Goal: Task Accomplishment & Management: Manage account settings

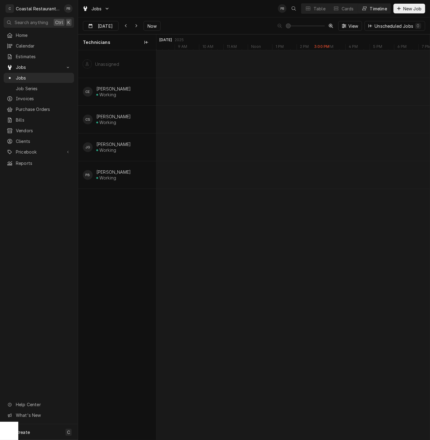
scroll to position [0, 5606]
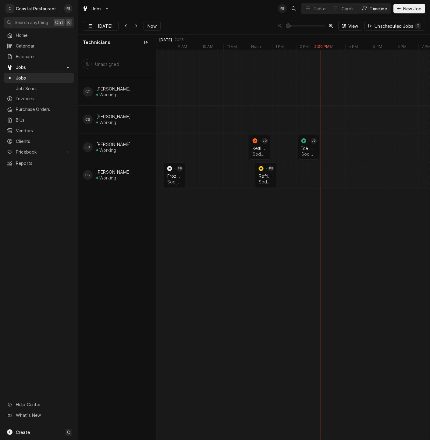
click at [193, 16] on div "Jobs PB Table Cards Timeline New Job" at bounding box center [254, 8] width 352 height 17
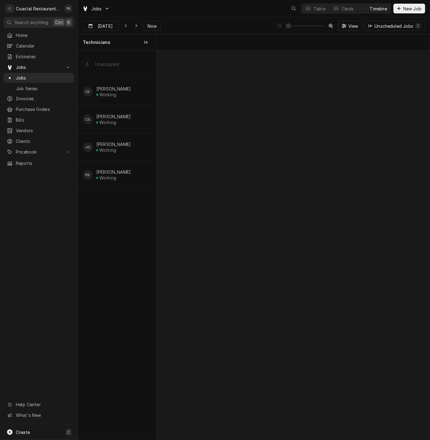
scroll to position [0, 5423]
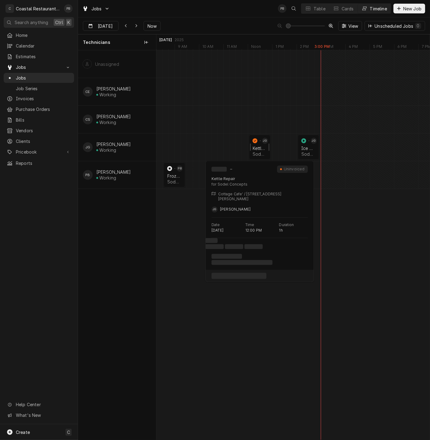
click at [258, 143] on div "normal" at bounding box center [255, 140] width 7 height 7
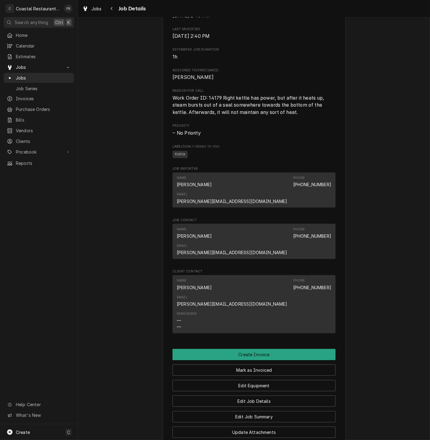
scroll to position [351, 0]
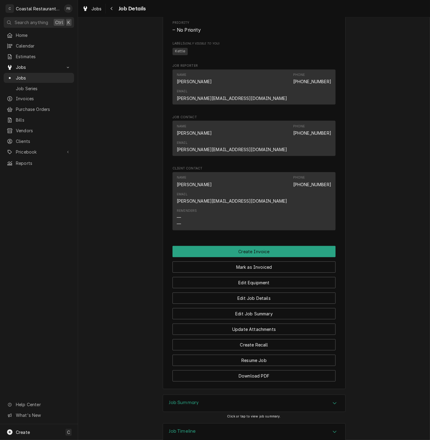
click at [322, 395] on div "Job Summary" at bounding box center [254, 403] width 182 height 17
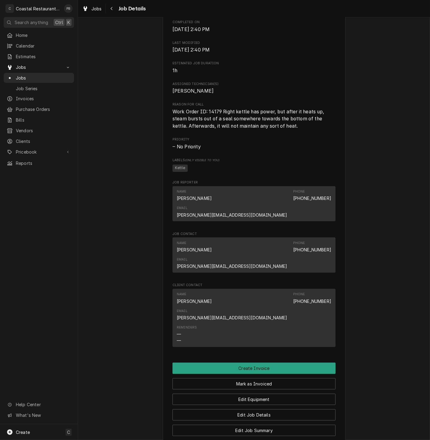
scroll to position [305, 0]
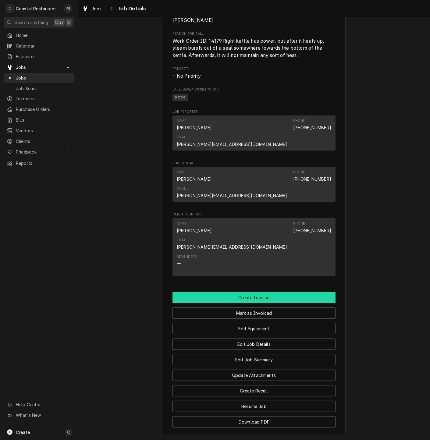
click at [258, 292] on button "Create Invoice" at bounding box center [254, 297] width 163 height 11
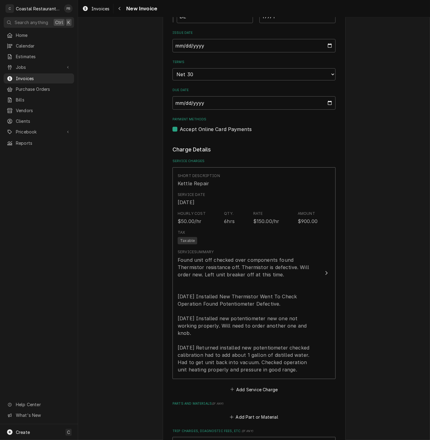
scroll to position [508, 0]
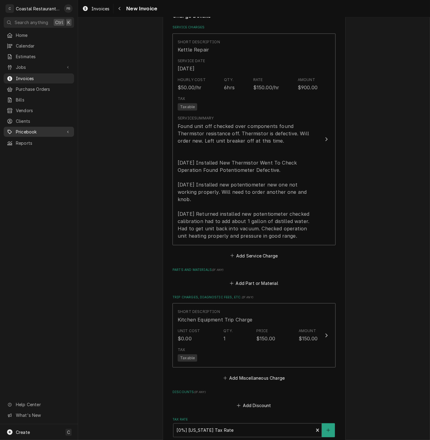
click at [35, 129] on span "Pricebook" at bounding box center [39, 132] width 46 height 6
click at [43, 150] on span "Parts & Materials" at bounding box center [43, 153] width 55 height 6
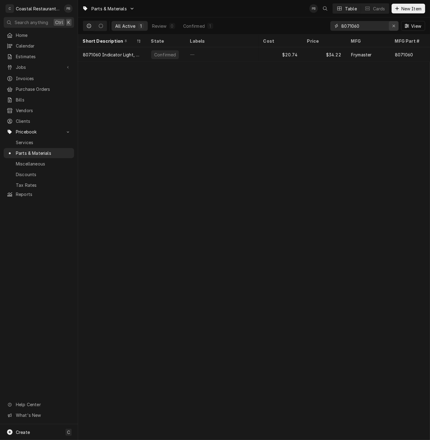
click at [393, 24] on icon "Erase input" at bounding box center [394, 26] width 3 height 4
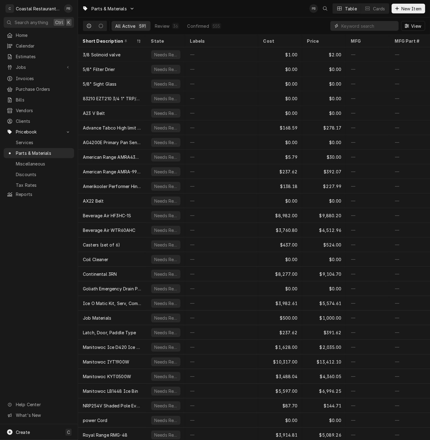
click at [377, 24] on input "Dynamic Content Wrapper" at bounding box center [369, 26] width 54 height 10
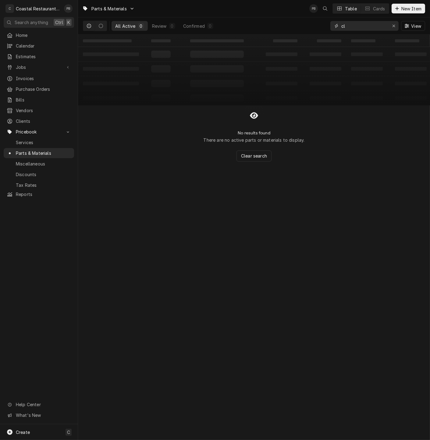
type input "c"
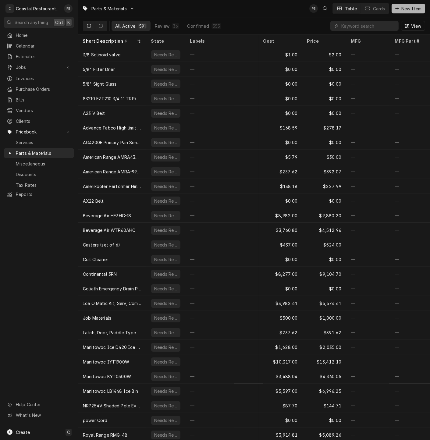
click at [408, 8] on span "New Item" at bounding box center [411, 8] width 23 height 6
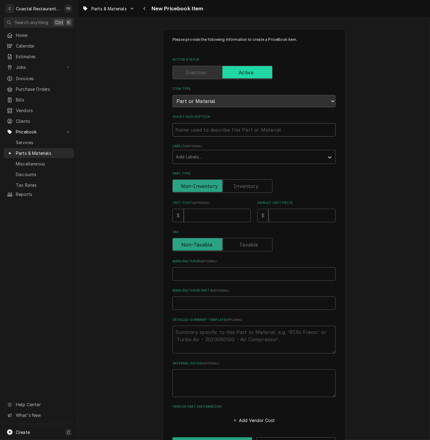
click at [214, 128] on input "Short Description" at bounding box center [254, 129] width 163 height 13
paste input "Cleveland SE00114 Potentiometer Kit/On-Off Switch with Seal"
type textarea "x"
type input "Cleveland SE00114 Potentiometer Kit/On-Off Switch with Seal"
click at [213, 216] on input "Unit Cost ( optional )" at bounding box center [217, 215] width 67 height 13
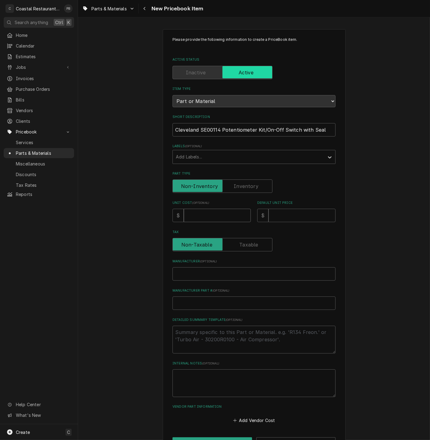
type textarea "x"
type input "1"
type textarea "x"
type input "17"
type textarea "x"
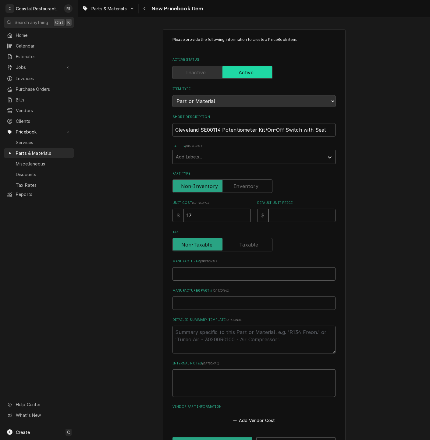
type input "176"
type textarea "x"
type input "176.0"
type textarea "x"
type input "176.02"
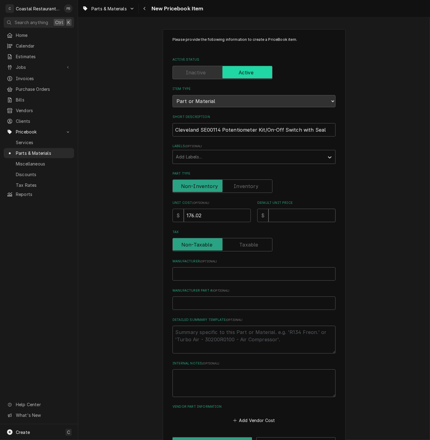
click at [286, 218] on input "Default Unit Price" at bounding box center [302, 215] width 67 height 13
type textarea "x"
type input "4"
type textarea "x"
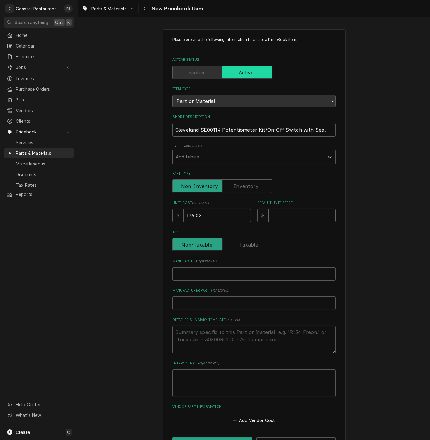
type input "2"
type textarea "x"
type input "29"
type textarea "x"
type input "290"
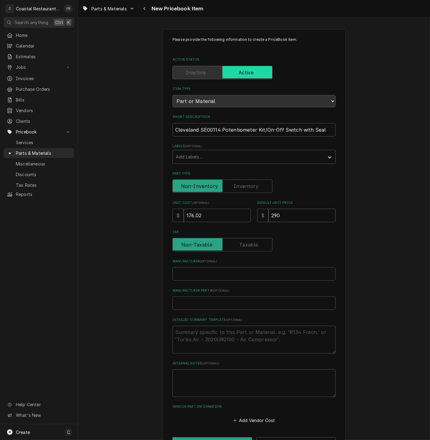
type textarea "x"
type input "290.4"
type textarea "x"
type input "290.43"
click at [248, 278] on input "Manufacturer ( optional )" at bounding box center [254, 274] width 163 height 13
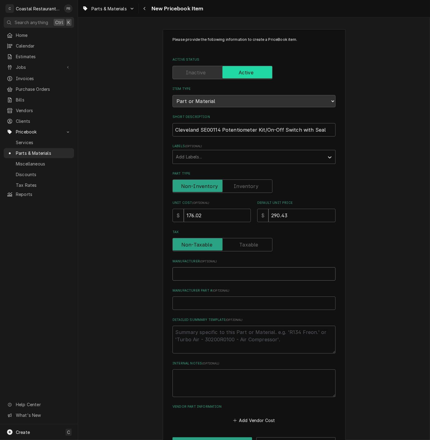
type textarea "x"
type input "C"
type textarea "x"
type input "Cl"
type textarea "x"
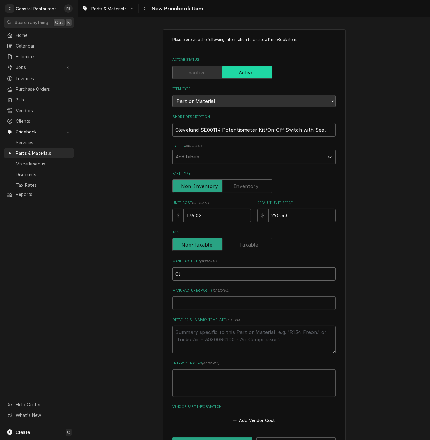
type input "Cle"
type textarea "x"
type input "Clev"
type textarea "x"
type input "[PERSON_NAME]"
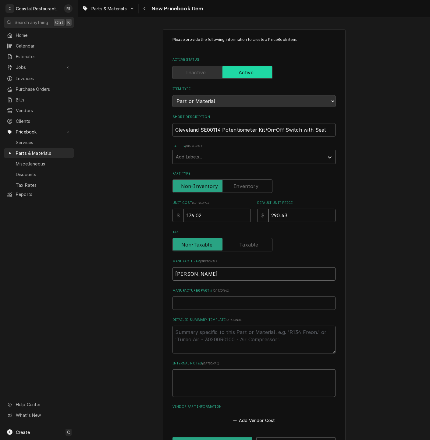
type textarea "x"
type input "Clevel"
type textarea "x"
type input "Clevela"
type textarea "x"
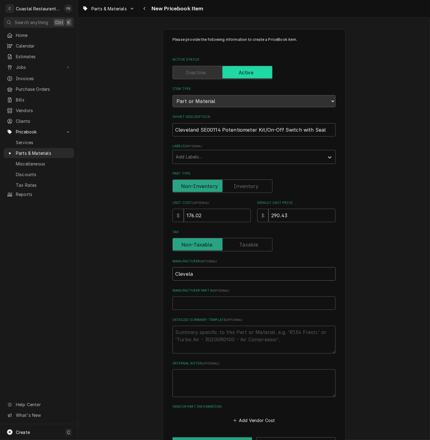
type input "[PERSON_NAME]"
type textarea "x"
type input "[GEOGRAPHIC_DATA]"
type textarea "x"
type input "S"
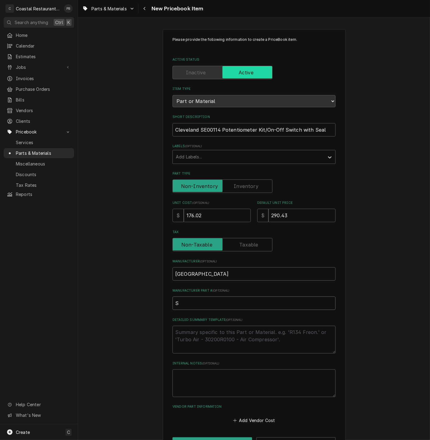
type textarea "x"
type input "SE"
type textarea "x"
type input "SE0"
type textarea "x"
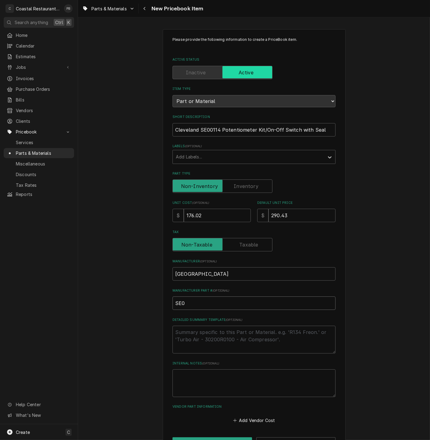
type input "SE00"
type textarea "x"
type input "SE001"
type textarea "x"
type input "SE0011"
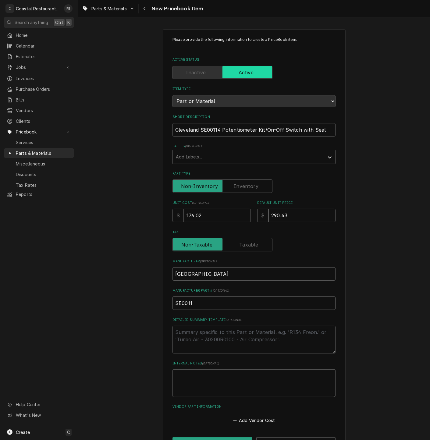
type textarea "x"
type input "SE00114"
click at [240, 346] on textarea "Detailed Summary Template ( optional )" at bounding box center [254, 340] width 163 height 28
type textarea "x"
type textarea "p"
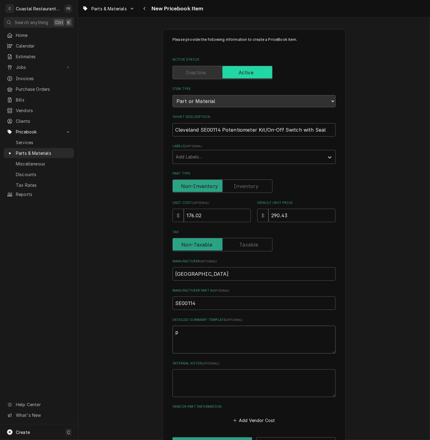
type textarea "x"
type textarea "po"
type textarea "x"
type textarea "pot"
type textarea "x"
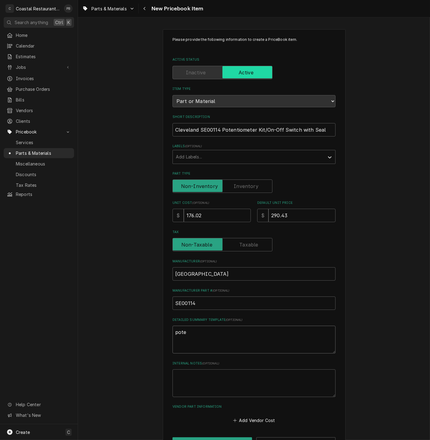
type textarea "poten"
type textarea "x"
type textarea "potenti"
type textarea "x"
type textarea "potentia"
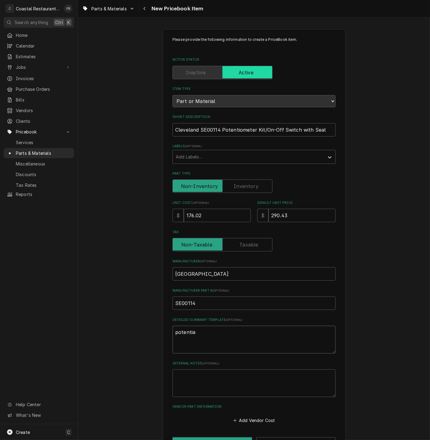
type textarea "x"
type textarea "potenti"
type textarea "x"
type textarea "potentio"
type textarea "x"
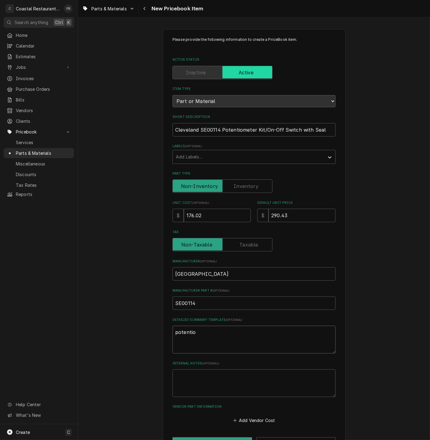
type textarea "potentiom"
type textarea "x"
type textarea "potentiome"
type textarea "x"
type textarea "potentiomet"
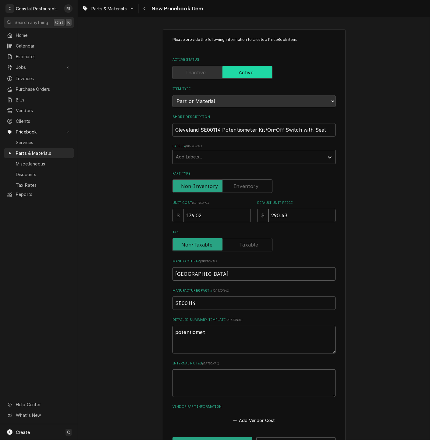
type textarea "x"
type textarea "potentiomete"
type textarea "x"
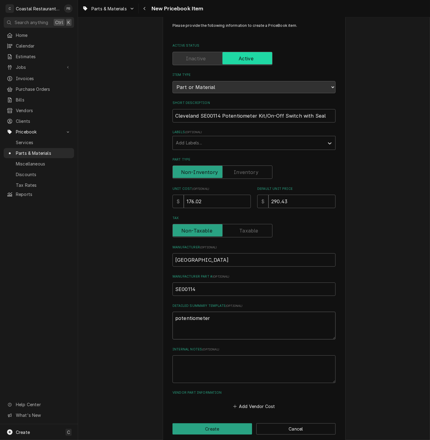
scroll to position [22, 0]
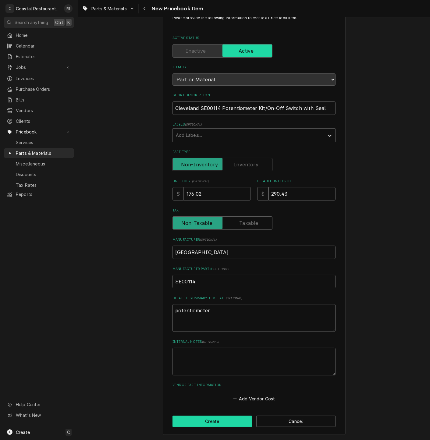
type textarea "potentiometer"
click at [215, 423] on button "Create" at bounding box center [213, 421] width 80 height 11
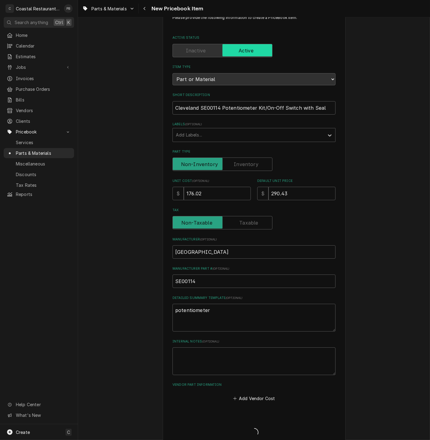
type textarea "x"
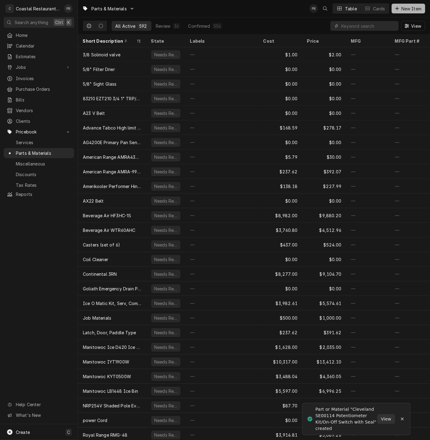
click at [404, 8] on span "New Item" at bounding box center [411, 8] width 23 height 6
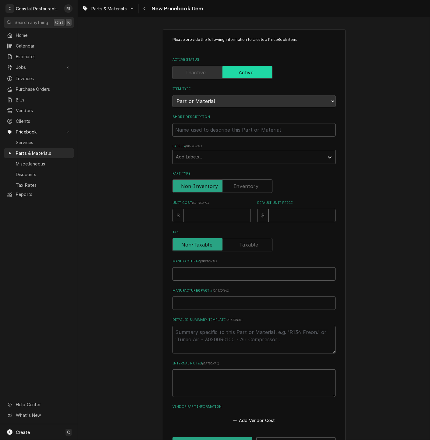
click at [212, 132] on input "Short Description" at bounding box center [254, 129] width 163 height 13
paste input "Cleveland KE50569-1 Knob for Potentiometer"
type textarea "x"
type input "Cleveland KE50569-1 Knob for Potentiometer"
click at [221, 217] on input "Unit Cost ( optional )" at bounding box center [217, 215] width 67 height 13
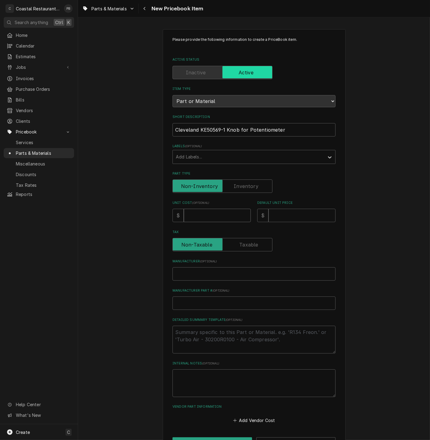
type textarea "x"
type input "5"
type textarea "x"
type input "6"
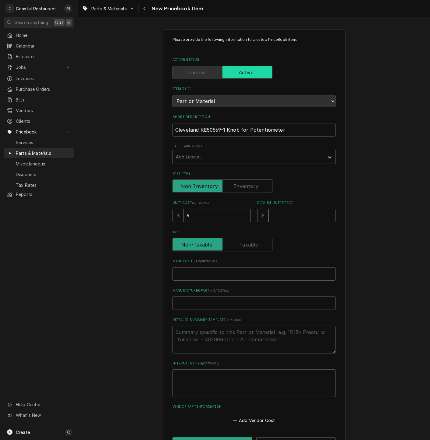
type textarea "x"
type input "67"
type textarea "x"
type input "67.2"
type textarea "x"
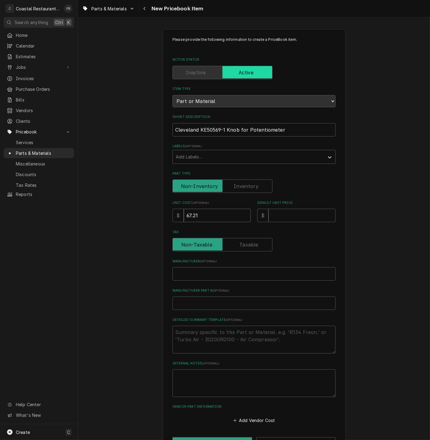
type input "67.21"
click at [300, 217] on input "Default Unit Price" at bounding box center [302, 215] width 67 height 13
type textarea "x"
type input "1"
type textarea "x"
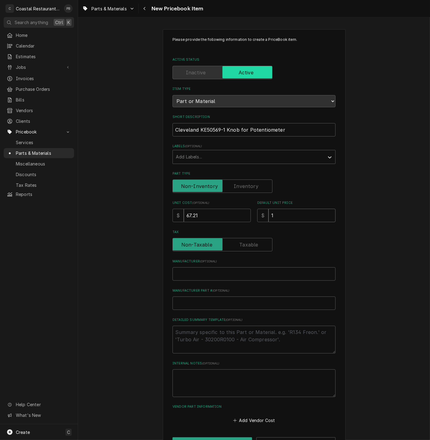
type input "11"
type textarea "x"
type input "110"
type textarea "x"
type input "110.8"
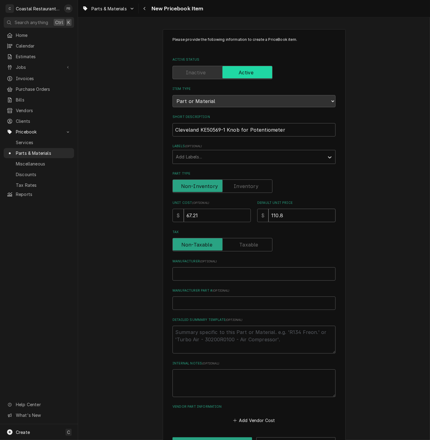
type textarea "x"
type input "110.88"
click at [216, 276] on input "Manufacturer ( optional )" at bounding box center [254, 274] width 163 height 13
type textarea "x"
type input "C"
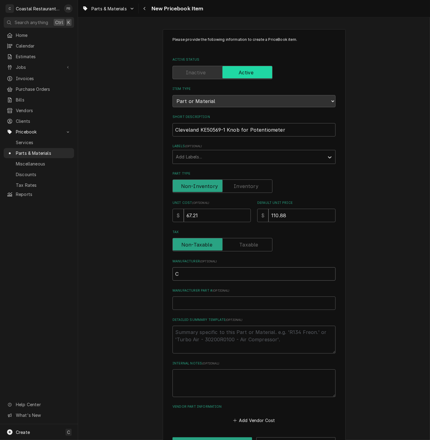
type textarea "x"
type input "Cl"
type textarea "x"
type input "Cle"
type textarea "x"
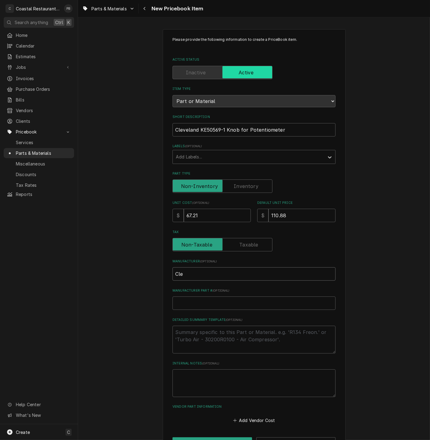
type input "Clev"
type textarea "x"
type input "Cleve"
type textarea "x"
type input "Clevel"
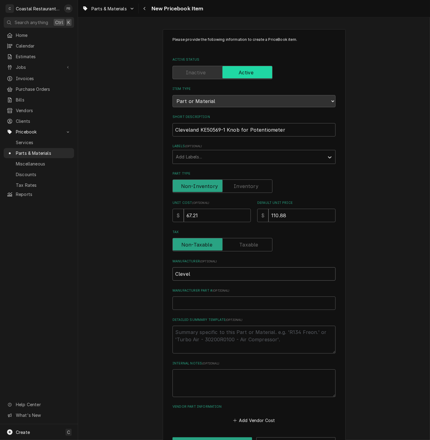
type textarea "x"
type input "Clevela"
type textarea "x"
type input "Clevelan"
type textarea "x"
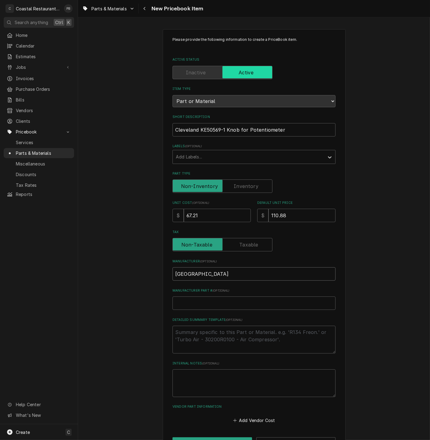
type input "Cleveland"
type textarea "x"
type input "K"
type textarea "x"
type input "KE"
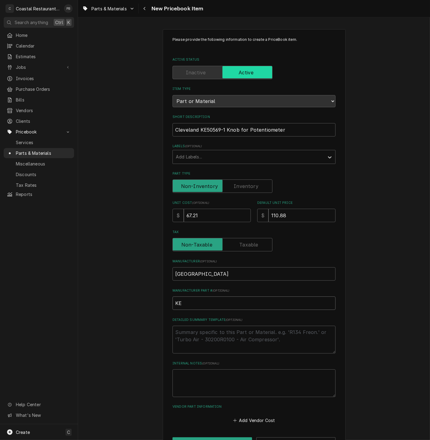
type textarea "x"
type input "KE5"
type textarea "x"
type input "KE50"
type textarea "x"
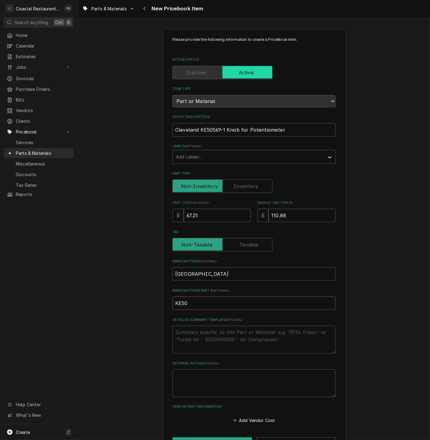
type input "KE505"
type textarea "x"
type input "KE5056"
type textarea "x"
type input "KE50569"
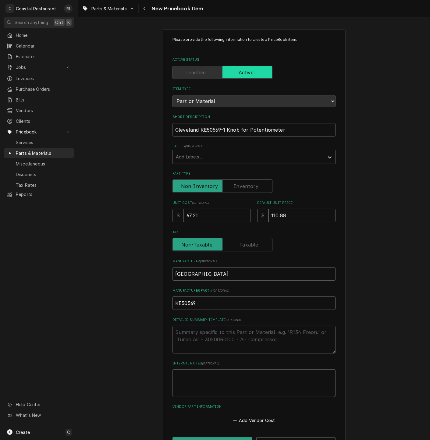
type textarea "x"
type input "KE50569-"
type textarea "x"
type input "KE50569-1"
click at [243, 339] on textarea "Detailed Summary Template ( optional )" at bounding box center [254, 340] width 163 height 28
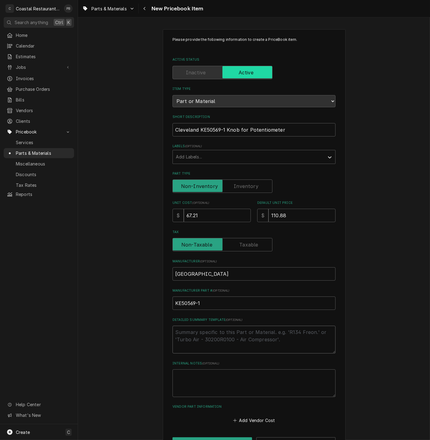
type textarea "x"
type textarea "k"
type textarea "x"
type textarea "kn"
type textarea "x"
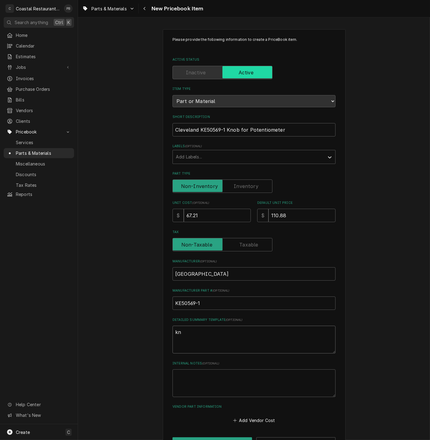
type textarea "kno"
type textarea "x"
type textarea "knov"
type textarea "x"
type textarea "knob"
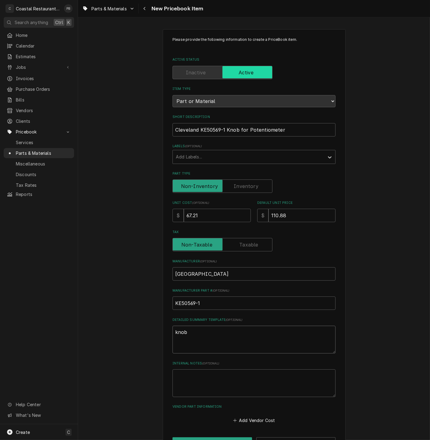
type textarea "x"
type textarea "knob"
type textarea "x"
type textarea "knob f"
type textarea "x"
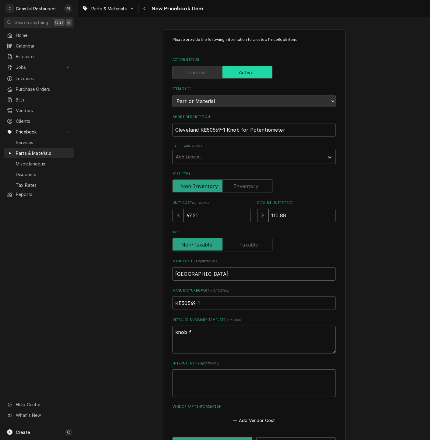
type textarea "knob fo"
type textarea "x"
type textarea "knob for"
type textarea "x"
type textarea "knob for p"
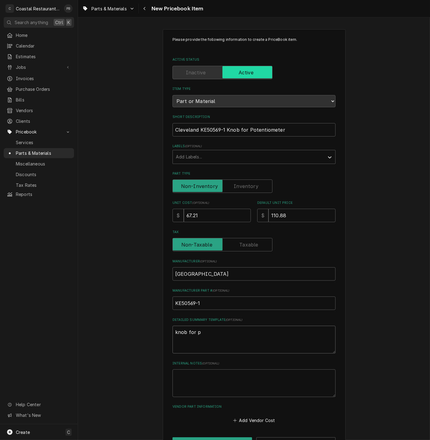
type textarea "x"
type textarea "knob for po"
type textarea "x"
type textarea "knob for pot"
type textarea "x"
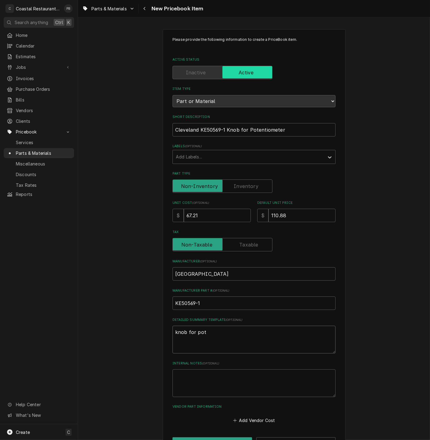
type textarea "knob for pote"
type textarea "x"
type textarea "knob for poten"
type textarea "x"
type textarea "knob for potent"
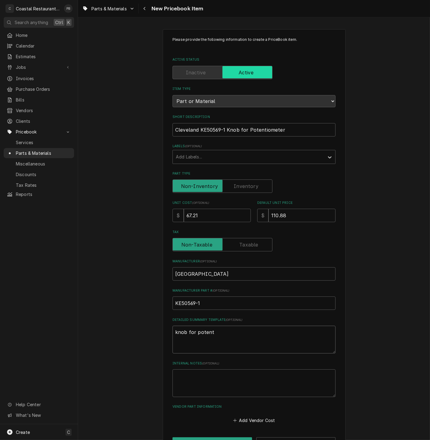
type textarea "x"
type textarea "knob for potenti"
type textarea "x"
type textarea "knob for potentio"
type textarea "x"
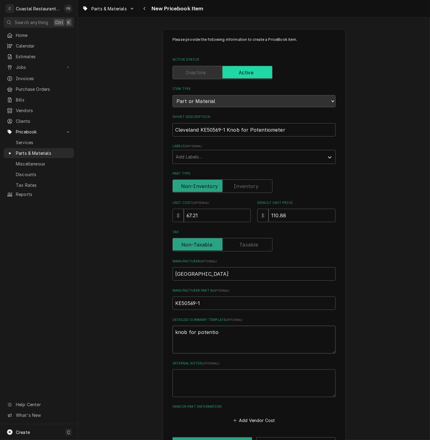
type textarea "knob for potentiom"
type textarea "x"
type textarea "knob for potentiome"
type textarea "x"
type textarea "knob for potentiomet"
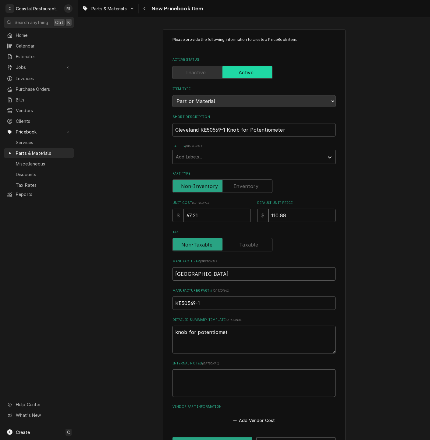
type textarea "x"
type textarea "knob for potentiomete"
type textarea "x"
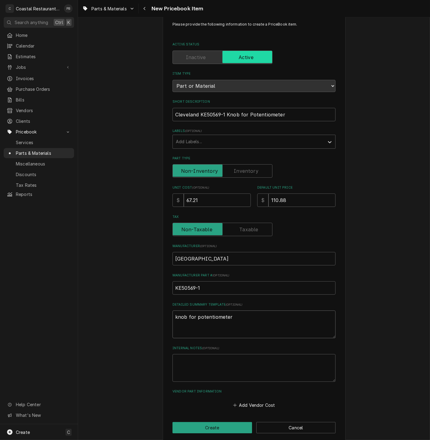
scroll to position [22, 0]
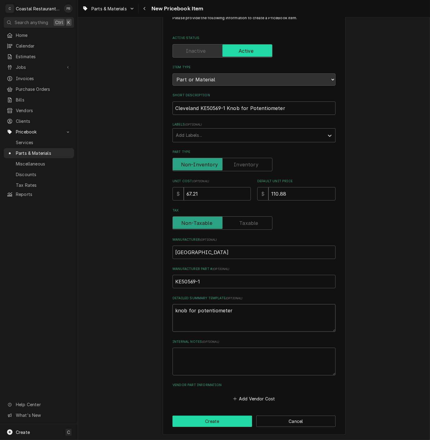
type textarea "knob for potentiometer"
click at [207, 422] on button "Create" at bounding box center [213, 421] width 80 height 11
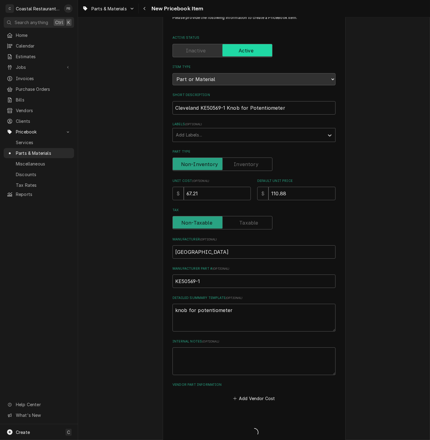
type textarea "x"
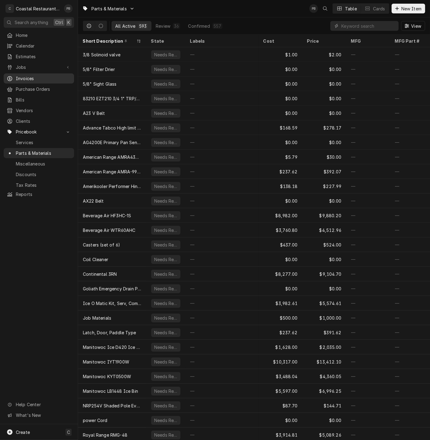
click at [29, 76] on span "Invoices" at bounding box center [43, 78] width 55 height 6
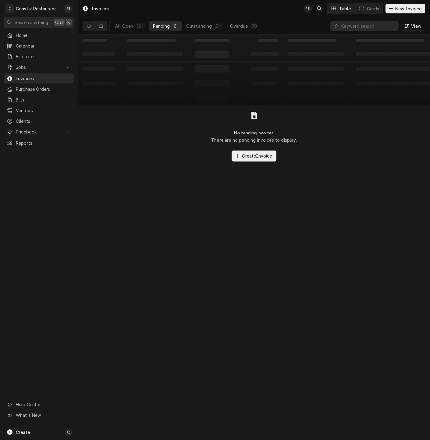
click at [90, 27] on icon "Dynamic Content Wrapper" at bounding box center [89, 26] width 4 height 4
click at [128, 23] on div "All Open" at bounding box center [124, 26] width 18 height 6
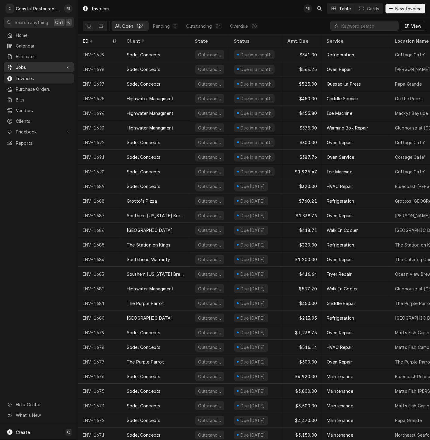
click at [32, 65] on span "Jobs" at bounding box center [39, 67] width 46 height 6
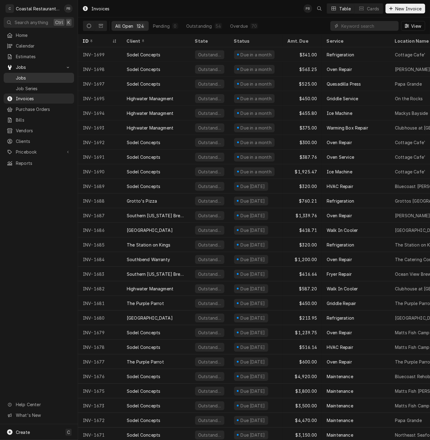
click at [29, 77] on span "Jobs" at bounding box center [43, 78] width 55 height 6
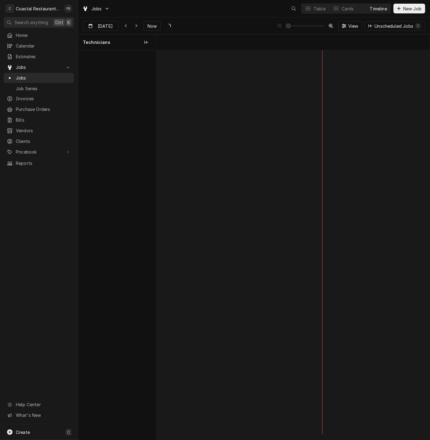
scroll to position [0, 5423]
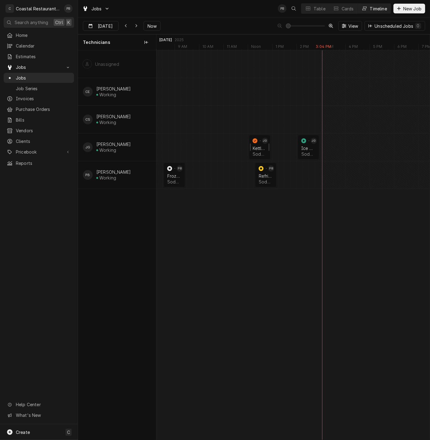
click at [257, 147] on div "Kettle Repair" at bounding box center [260, 148] width 14 height 5
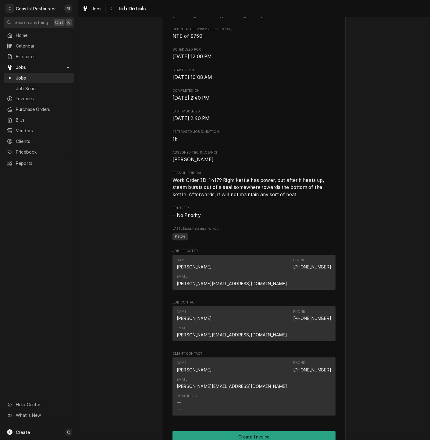
scroll to position [351, 0]
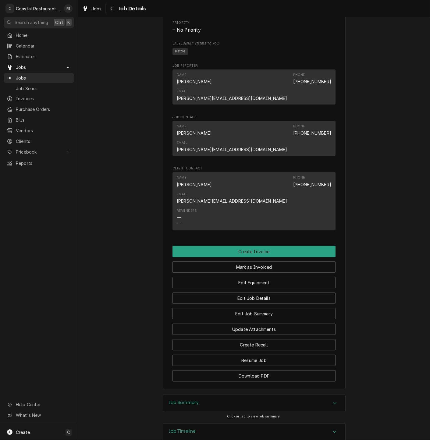
click at [317, 395] on div "Job Summary" at bounding box center [254, 403] width 182 height 17
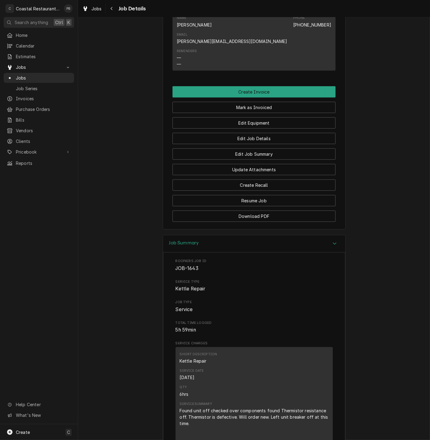
scroll to position [656, 0]
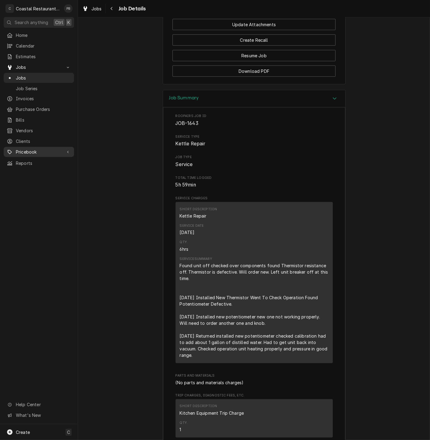
click at [41, 148] on div "Pricebook" at bounding box center [39, 152] width 68 height 8
click at [50, 170] on span "Parts & Materials" at bounding box center [43, 173] width 55 height 6
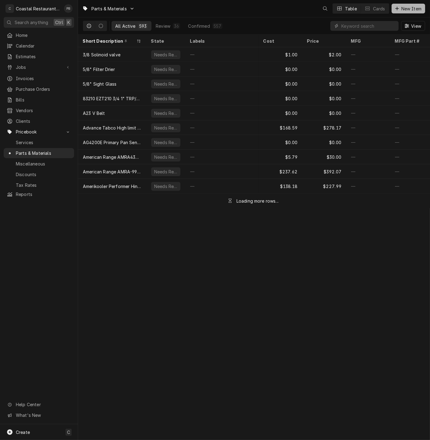
click at [407, 6] on span "New Item" at bounding box center [411, 8] width 23 height 6
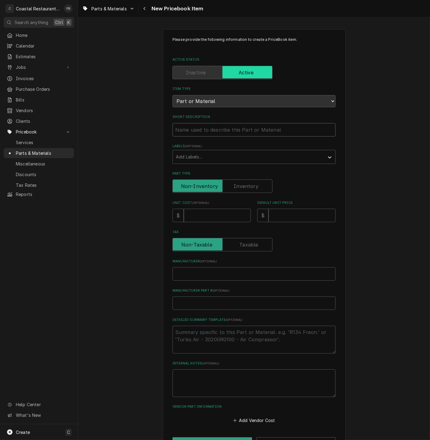
click at [222, 126] on input "Short Description" at bounding box center [254, 129] width 163 height 13
paste input "Cleveland KE003868 Thermistor Replacement Kit"
type textarea "x"
type input "Cleveland KE003868 Thermistor Replacement Kit"
click at [219, 214] on input "Unit Cost ( optional )" at bounding box center [217, 215] width 67 height 13
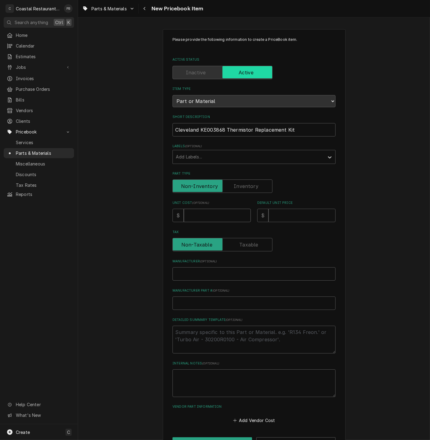
type textarea "x"
type input "2"
type textarea "x"
type input "26"
type textarea "x"
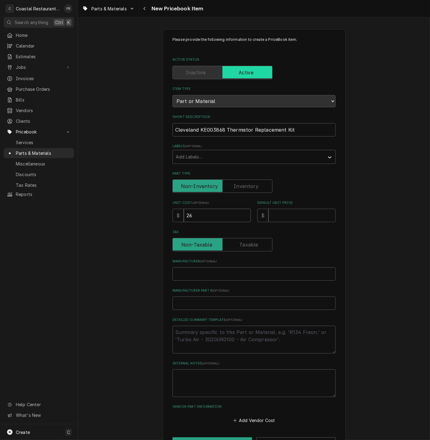
type input "269"
type textarea "x"
type input "269.2"
type textarea "x"
type input "269.26"
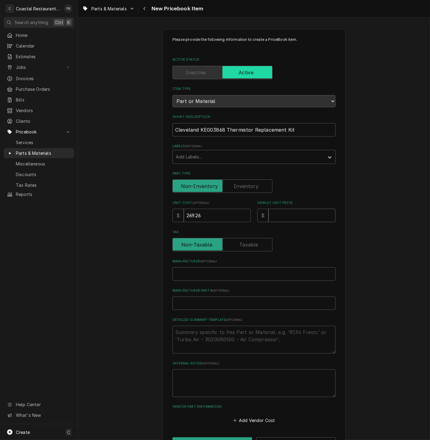
click at [300, 217] on input "Default Unit Price" at bounding box center [302, 215] width 67 height 13
type textarea "x"
type input "4"
type textarea "x"
type input "44"
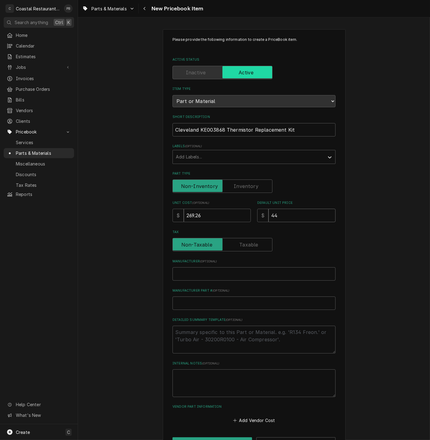
type textarea "x"
type input "444"
type textarea "x"
type input "444.2"
type textarea "x"
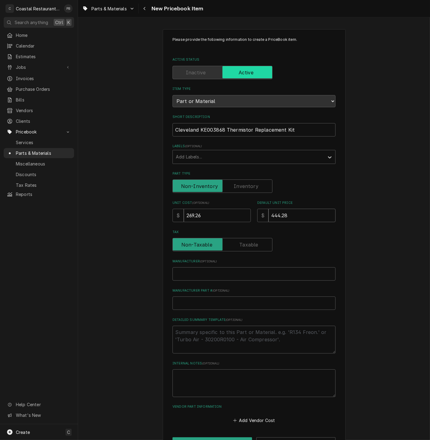
type input "444.28"
click at [232, 276] on input "Manufacturer ( optional )" at bounding box center [254, 274] width 163 height 13
type textarea "x"
type input "C"
type textarea "x"
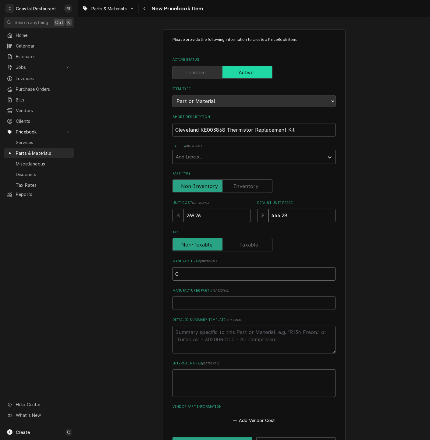
type input "Cl"
type textarea "x"
type input "Cle"
type textarea "x"
type input "Clev"
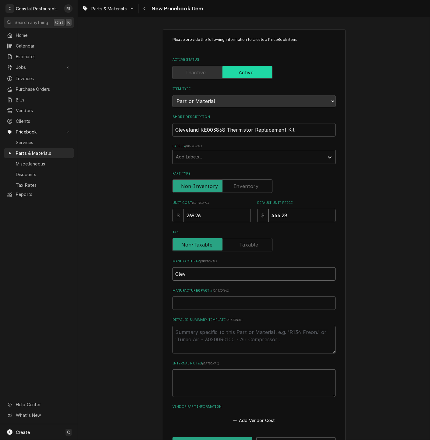
type textarea "x"
type input "Cleve"
type textarea "x"
type input "Clevel"
type textarea "x"
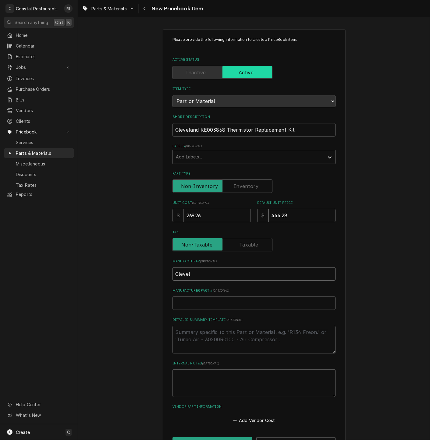
type input "Clevela"
type textarea "x"
type input "Clevelan"
type textarea "x"
type input "[GEOGRAPHIC_DATA]"
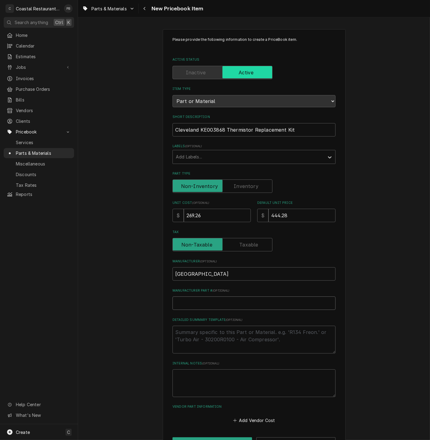
type textarea "x"
type input "K"
type textarea "x"
type input "KE"
type textarea "x"
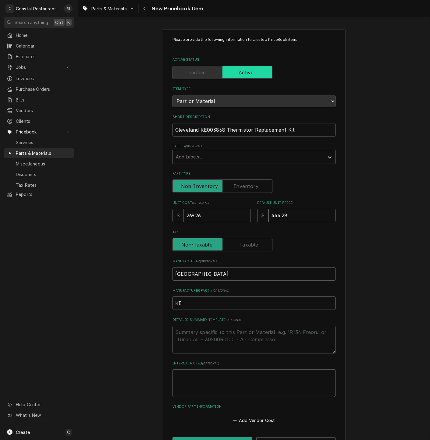
type input "KE0"
type textarea "x"
type input "KE00"
type textarea "x"
type input "KE003"
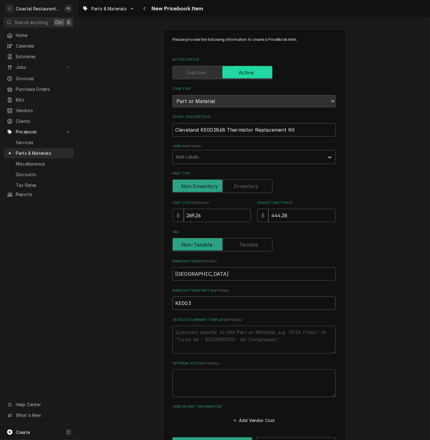
type textarea "x"
type input "KE0038"
type textarea "x"
type input "KE00386"
type textarea "x"
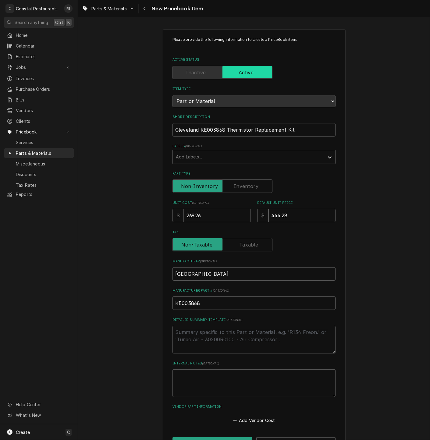
type input "KE003868"
click at [241, 333] on textarea "Detailed Summary Template ( optional )" at bounding box center [254, 340] width 163 height 28
type textarea "x"
type textarea "h"
type textarea "x"
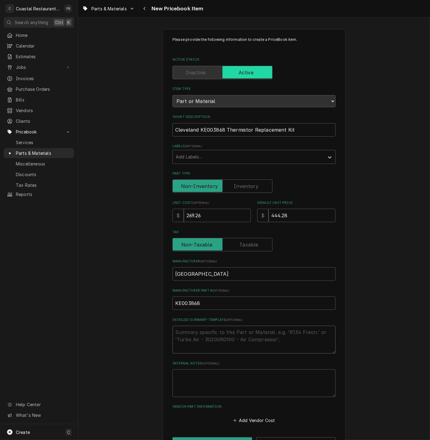
type textarea "t"
type textarea "x"
type textarea "the"
type textarea "x"
type textarea "ther"
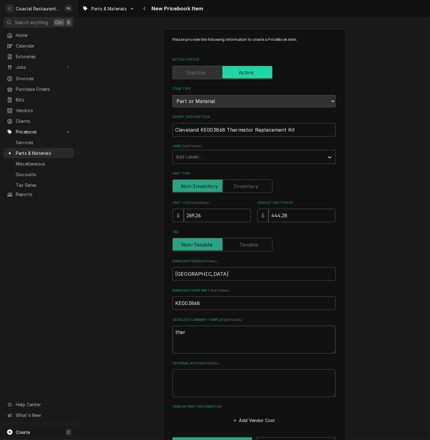
type textarea "x"
type textarea "therm"
type textarea "x"
type textarea "thermi"
type textarea "x"
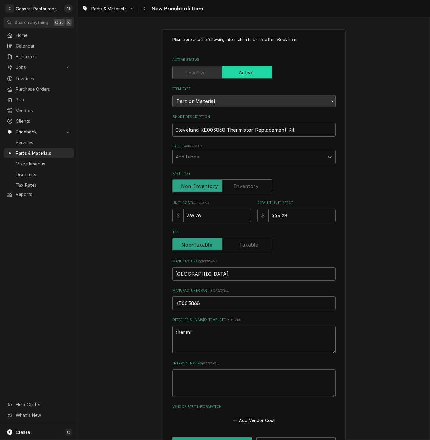
type textarea "thermis"
type textarea "x"
type textarea "thermist"
type textarea "x"
type textarea "thermisto"
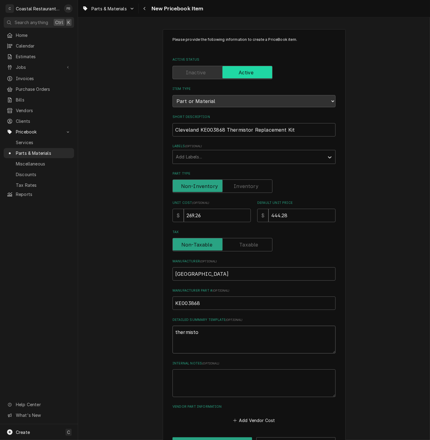
type textarea "x"
type textarea "thermistor"
type textarea "x"
type textarea "thermistor"
type textarea "x"
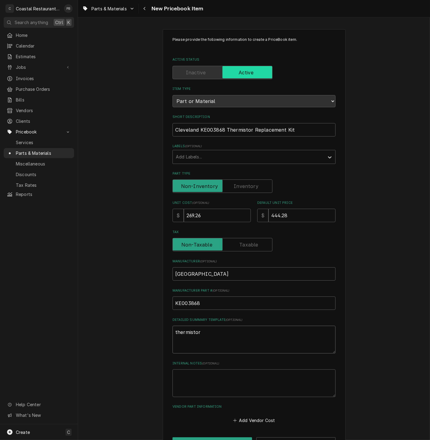
type textarea "thermistor r"
type textarea "x"
type textarea "thermistor rep"
type textarea "x"
type textarea "thermistor repl"
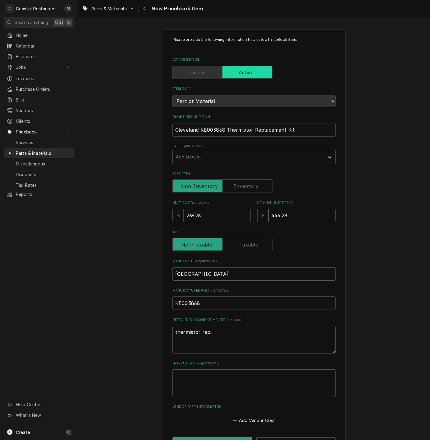
type textarea "x"
type textarea "thermistor repla"
type textarea "x"
type textarea "thermistor replace"
type textarea "x"
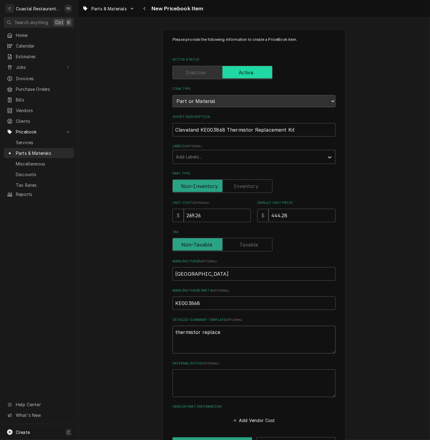
type textarea "thermistor replacem"
type textarea "x"
type textarea "thermistor replaceme"
type textarea "x"
type textarea "thermistor replacemen"
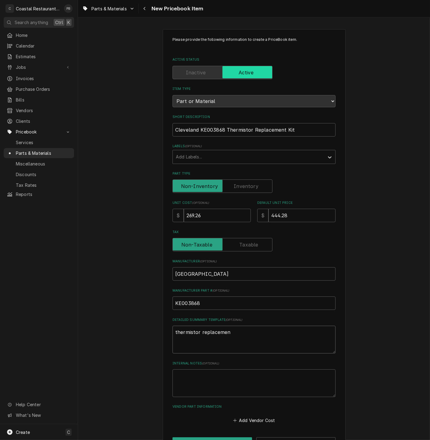
type textarea "x"
type textarea "thermistor replacement"
type textarea "x"
type textarea "thermistor replacement"
type textarea "x"
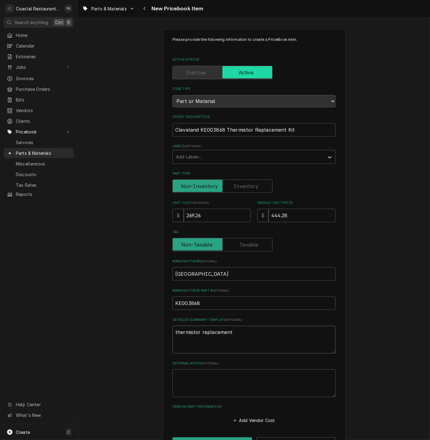
type textarea "thermistor replacement k"
type textarea "x"
type textarea "thermistor replacement ki"
type textarea "x"
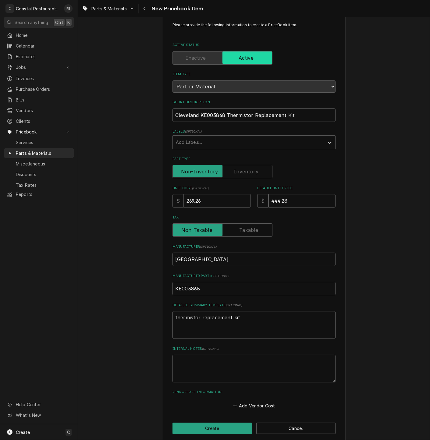
scroll to position [22, 0]
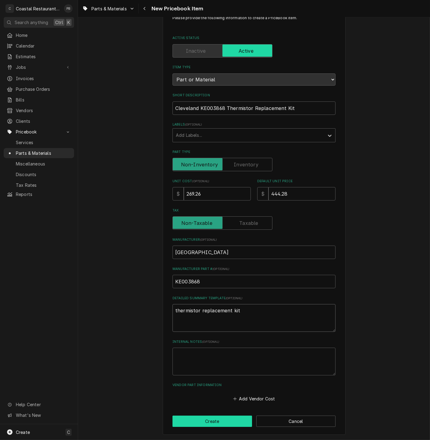
type textarea "thermistor replacement kit"
click at [229, 418] on button "Create" at bounding box center [213, 421] width 80 height 11
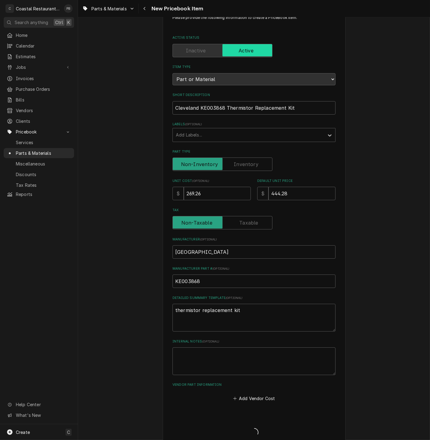
type textarea "x"
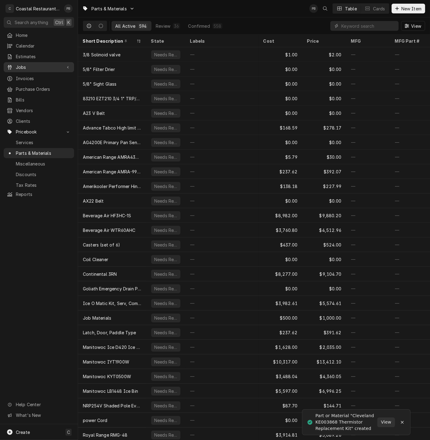
click at [32, 66] on span "Jobs" at bounding box center [39, 67] width 46 height 6
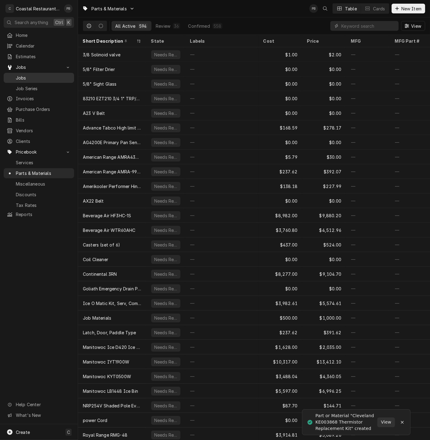
click at [40, 78] on span "Jobs" at bounding box center [43, 78] width 55 height 6
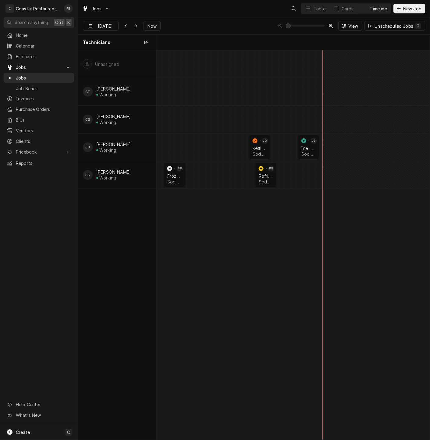
scroll to position [0, 5423]
click at [262, 148] on div "Kettle Repair" at bounding box center [260, 148] width 14 height 5
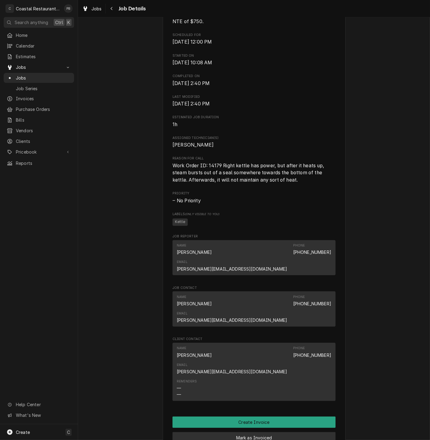
scroll to position [351, 0]
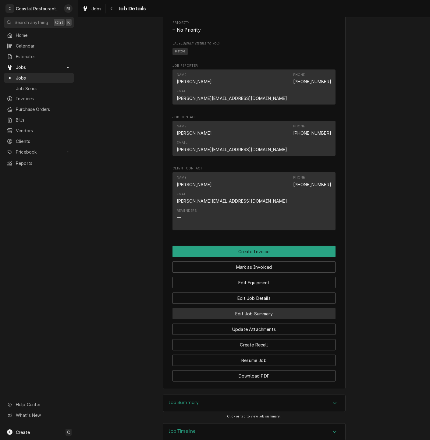
click at [264, 308] on button "Edit Job Summary" at bounding box center [254, 313] width 163 height 11
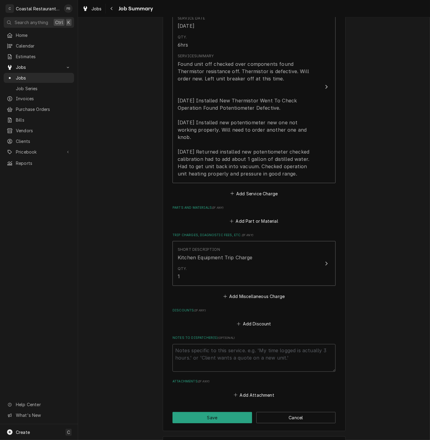
scroll to position [168, 0]
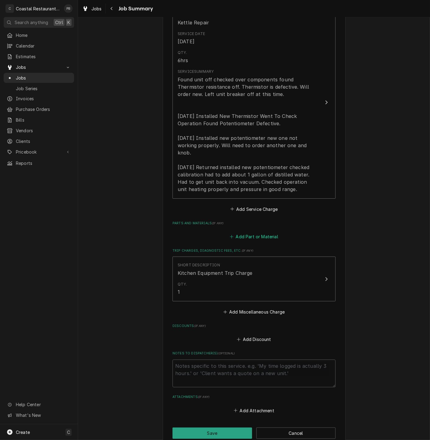
click at [249, 233] on button "Add Part or Material" at bounding box center [254, 237] width 50 height 9
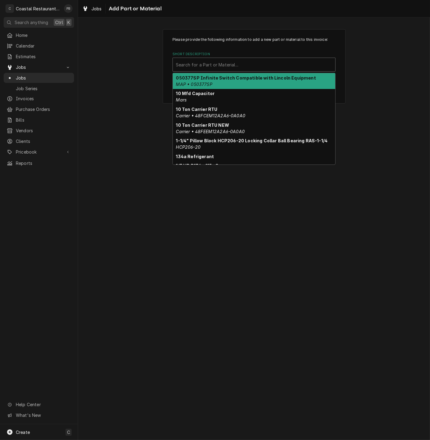
click at [239, 71] on div "Search for a Part or Material..." at bounding box center [254, 64] width 163 height 13
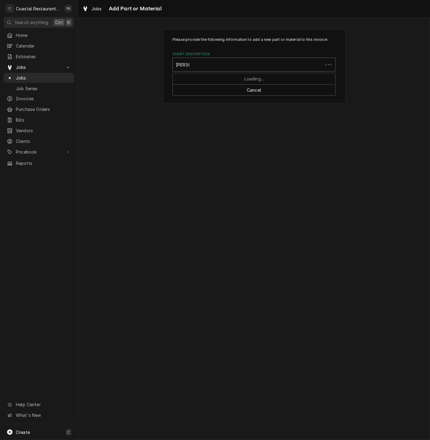
type input "cleveland"
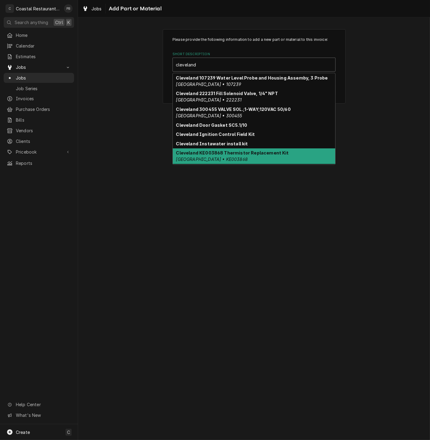
click at [249, 153] on strong "Cleveland KE003868 Thermistor Replacement Kit" at bounding box center [232, 152] width 113 height 5
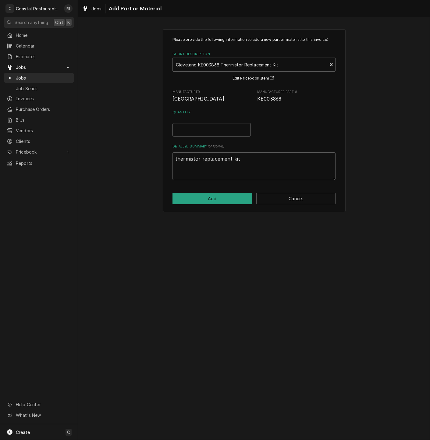
click at [204, 134] on input "Quantity" at bounding box center [212, 129] width 78 height 13
type textarea "x"
type input "1"
click at [226, 201] on button "Add" at bounding box center [213, 198] width 80 height 11
type textarea "x"
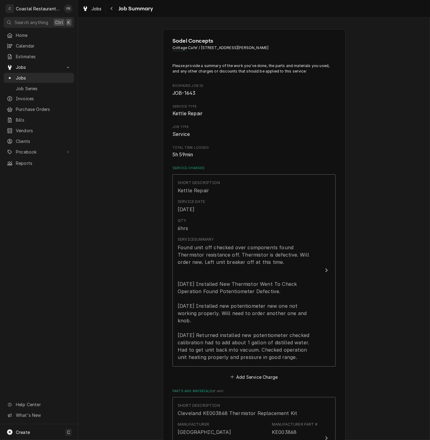
scroll to position [168, 0]
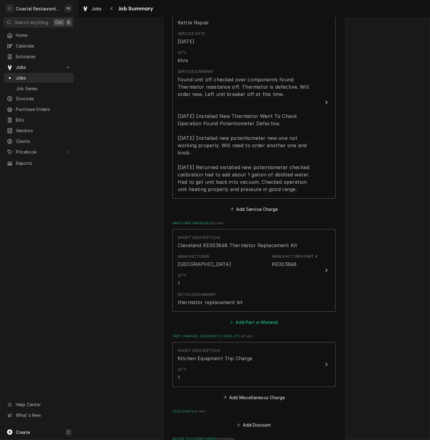
click at [259, 319] on button "Add Part or Material" at bounding box center [254, 322] width 50 height 9
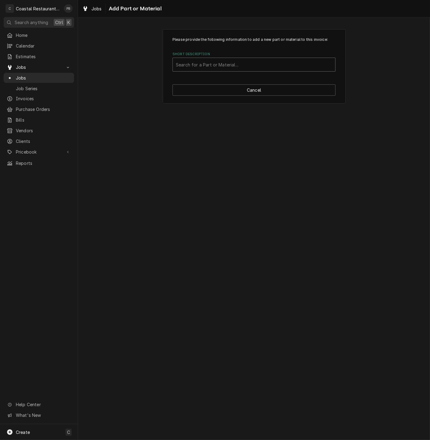
click at [249, 63] on div "Short Description" at bounding box center [254, 64] width 156 height 11
type input "cleveland"
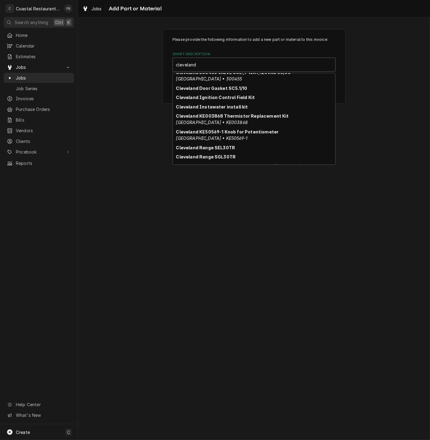
scroll to position [59, 0]
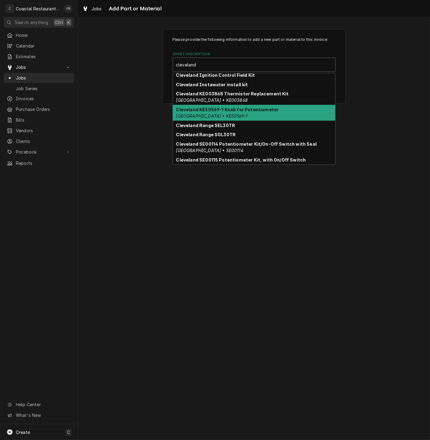
click at [246, 108] on strong "Cleveland KE50569-1 Knob for Potentiometer" at bounding box center [227, 109] width 103 height 5
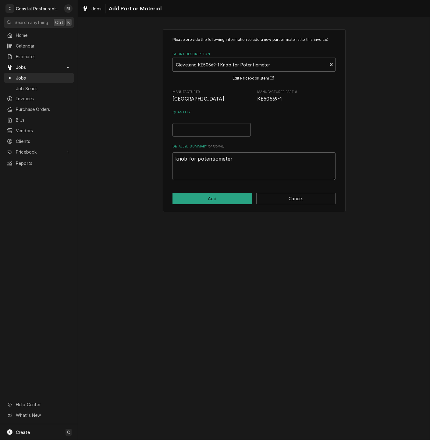
click at [212, 128] on input "Quantity" at bounding box center [212, 129] width 78 height 13
type textarea "x"
type input "1"
click at [231, 204] on button "Add" at bounding box center [213, 198] width 80 height 11
type textarea "x"
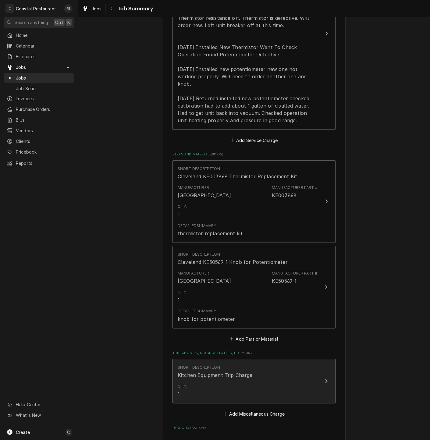
scroll to position [303, 0]
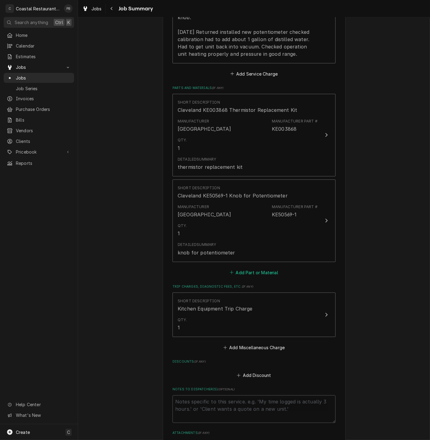
click at [251, 268] on button "Add Part or Material" at bounding box center [254, 272] width 50 height 9
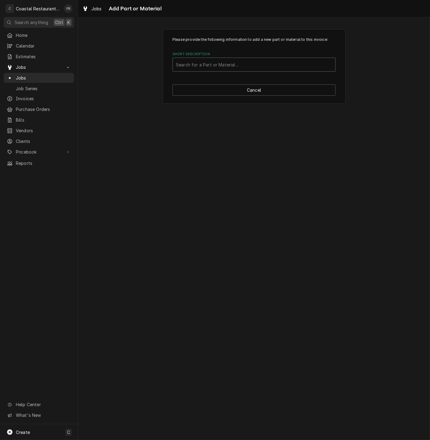
click at [244, 59] on div "Short Description" at bounding box center [254, 64] width 156 height 11
type input "cleveland"
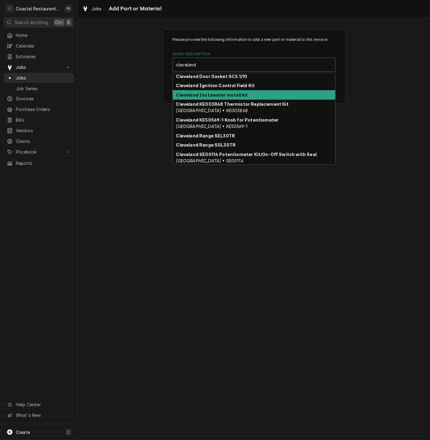
scroll to position [77, 0]
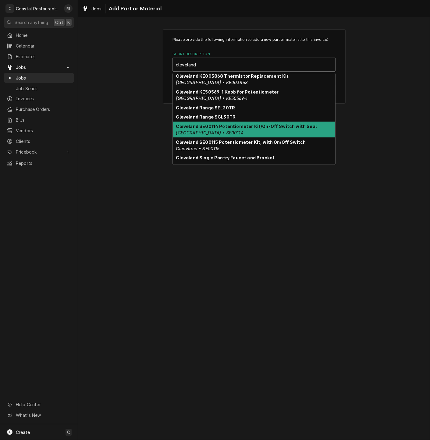
click at [251, 130] on div "Cleveland SE00114 Potentiometer Kit/On-Off Switch with Seal Cleveland • SE00114" at bounding box center [254, 130] width 163 height 16
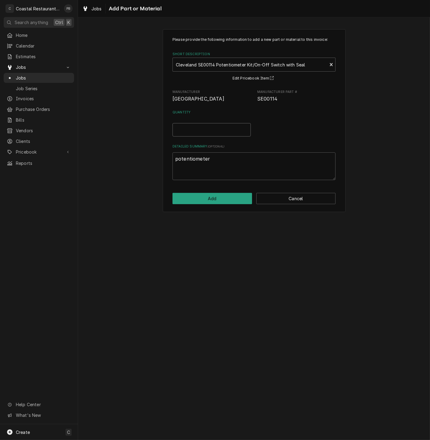
click at [205, 131] on input "Quantity" at bounding box center [212, 129] width 78 height 13
type textarea "x"
type input "1"
click at [204, 201] on button "Add" at bounding box center [213, 198] width 80 height 11
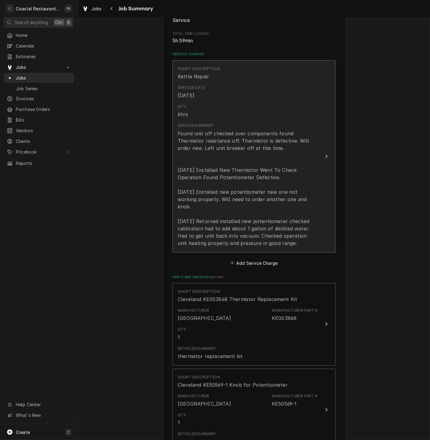
scroll to position [94, 0]
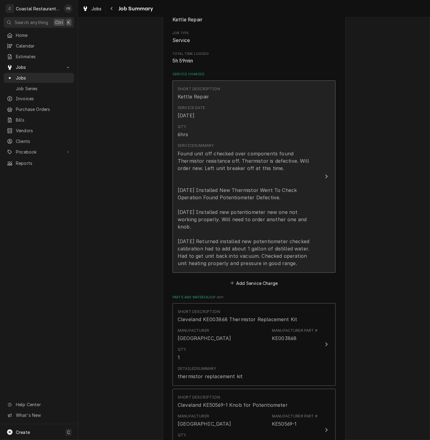
click at [315, 179] on div "Found unit off checked over components found Thermistor resistance off. Thermis…" at bounding box center [248, 208] width 140 height 117
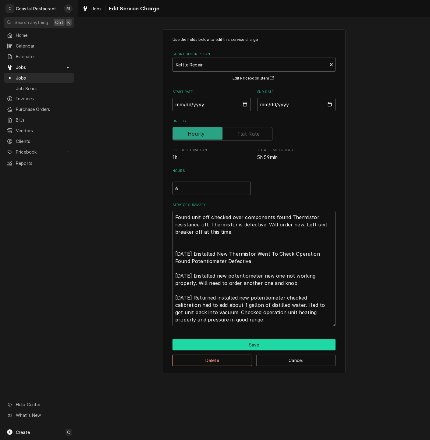
click at [261, 347] on button "Save" at bounding box center [254, 344] width 163 height 11
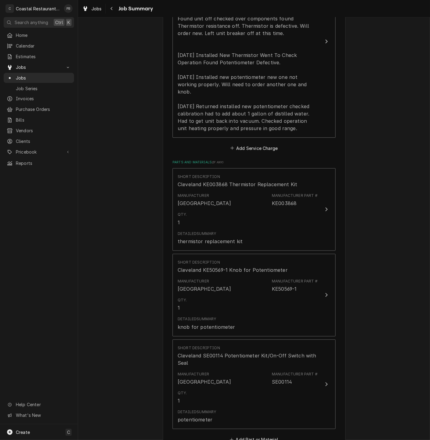
scroll to position [467, 0]
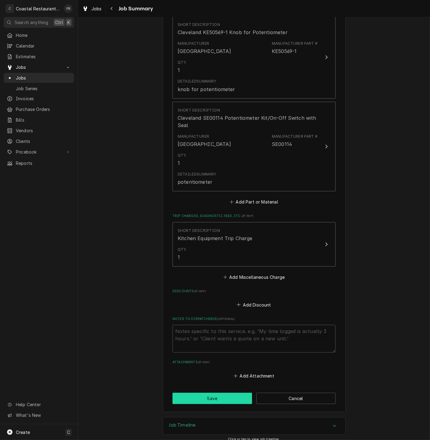
click at [225, 393] on button "Save" at bounding box center [213, 398] width 80 height 11
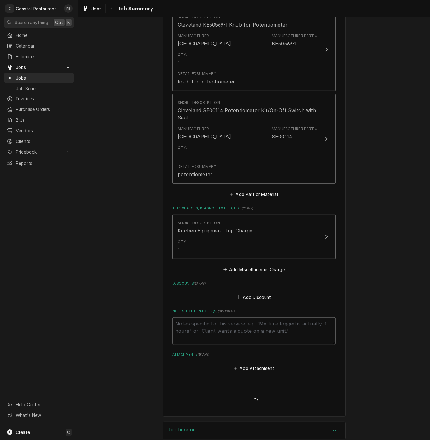
scroll to position [479, 0]
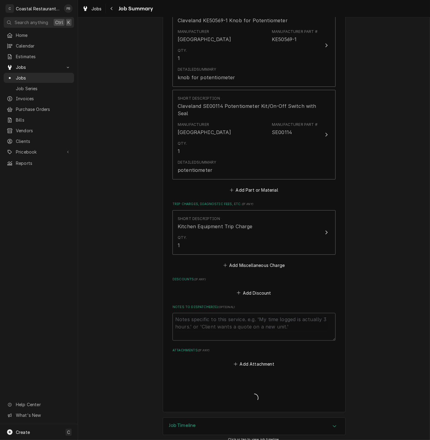
type textarea "x"
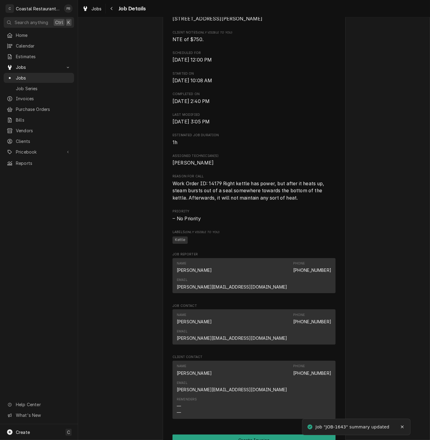
scroll to position [351, 0]
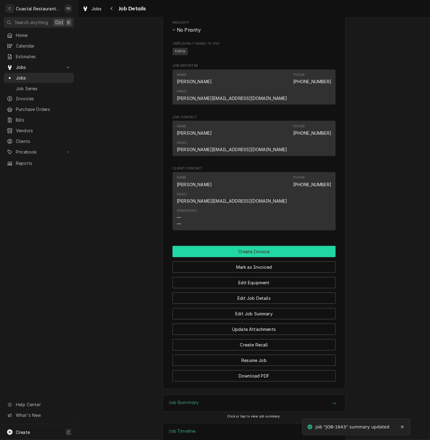
click at [264, 246] on button "Create Invoice" at bounding box center [254, 251] width 163 height 11
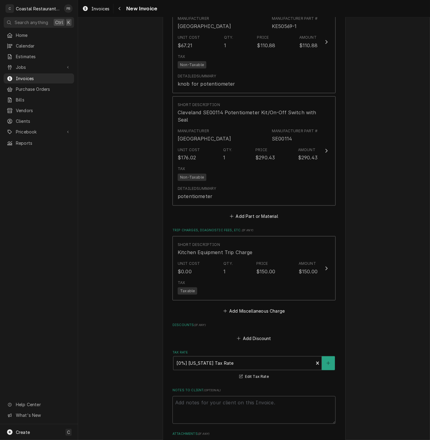
scroll to position [1034, 0]
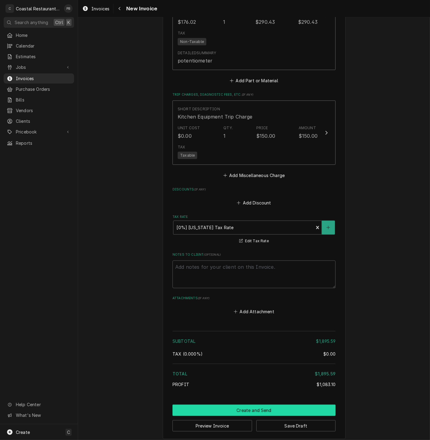
click at [260, 405] on button "Create and Send" at bounding box center [254, 410] width 163 height 11
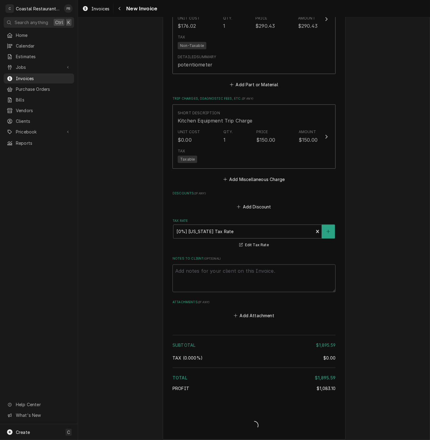
type textarea "x"
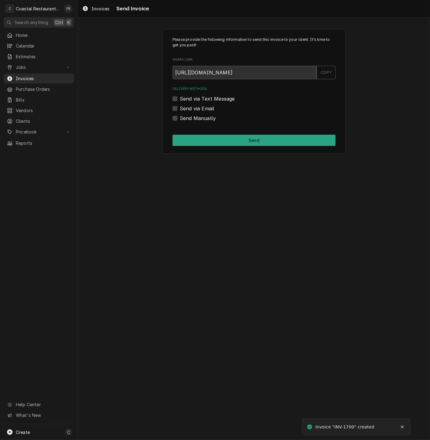
click at [178, 106] on div "Send via Email" at bounding box center [254, 108] width 163 height 7
click at [180, 109] on label "Send via Email" at bounding box center [197, 108] width 34 height 7
click at [180, 109] on input "Send via Email" at bounding box center [261, 111] width 163 height 13
checkbox input "true"
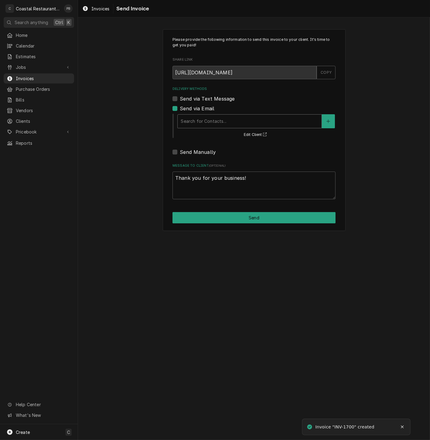
click at [207, 119] on div "Delivery Methods" at bounding box center [250, 121] width 138 height 11
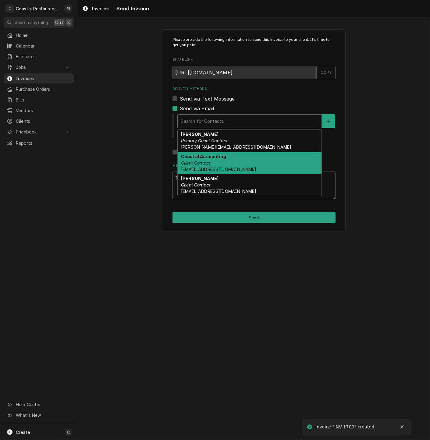
click at [215, 165] on div "Coastal Accounting Client Contact Accounting@coastalrestaurantrepair.com" at bounding box center [250, 163] width 144 height 22
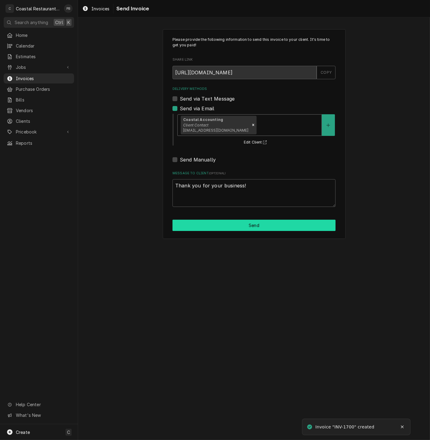
click at [250, 226] on button "Send" at bounding box center [254, 225] width 163 height 11
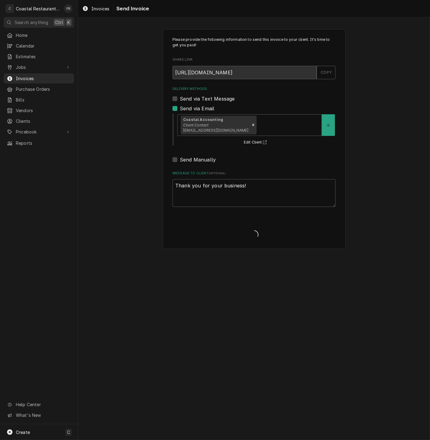
type textarea "x"
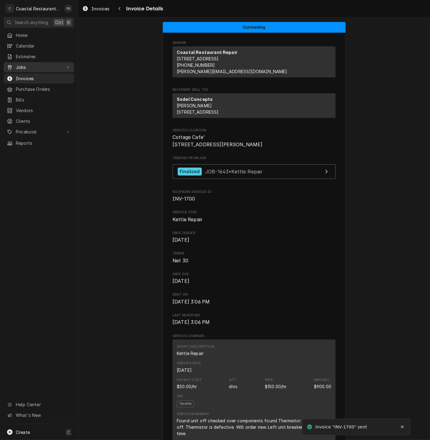
click at [15, 65] on div "Jobs" at bounding box center [34, 67] width 55 height 6
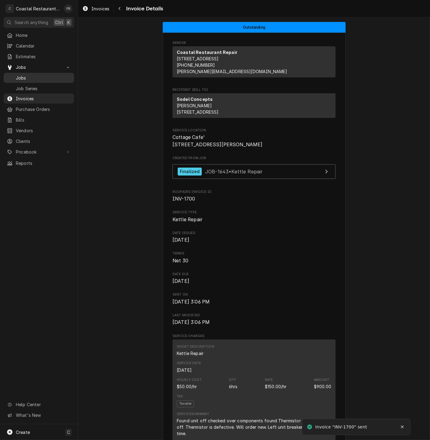
click at [34, 77] on span "Jobs" at bounding box center [43, 78] width 55 height 6
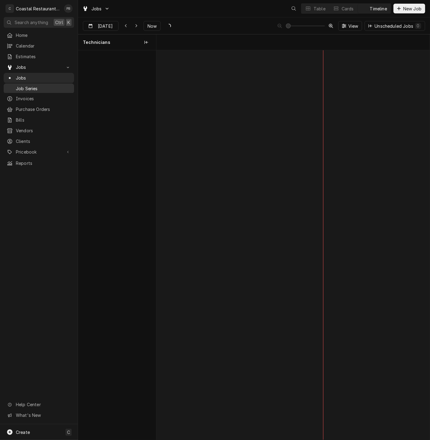
scroll to position [0, 5423]
